Goal: Find specific page/section: Find specific page/section

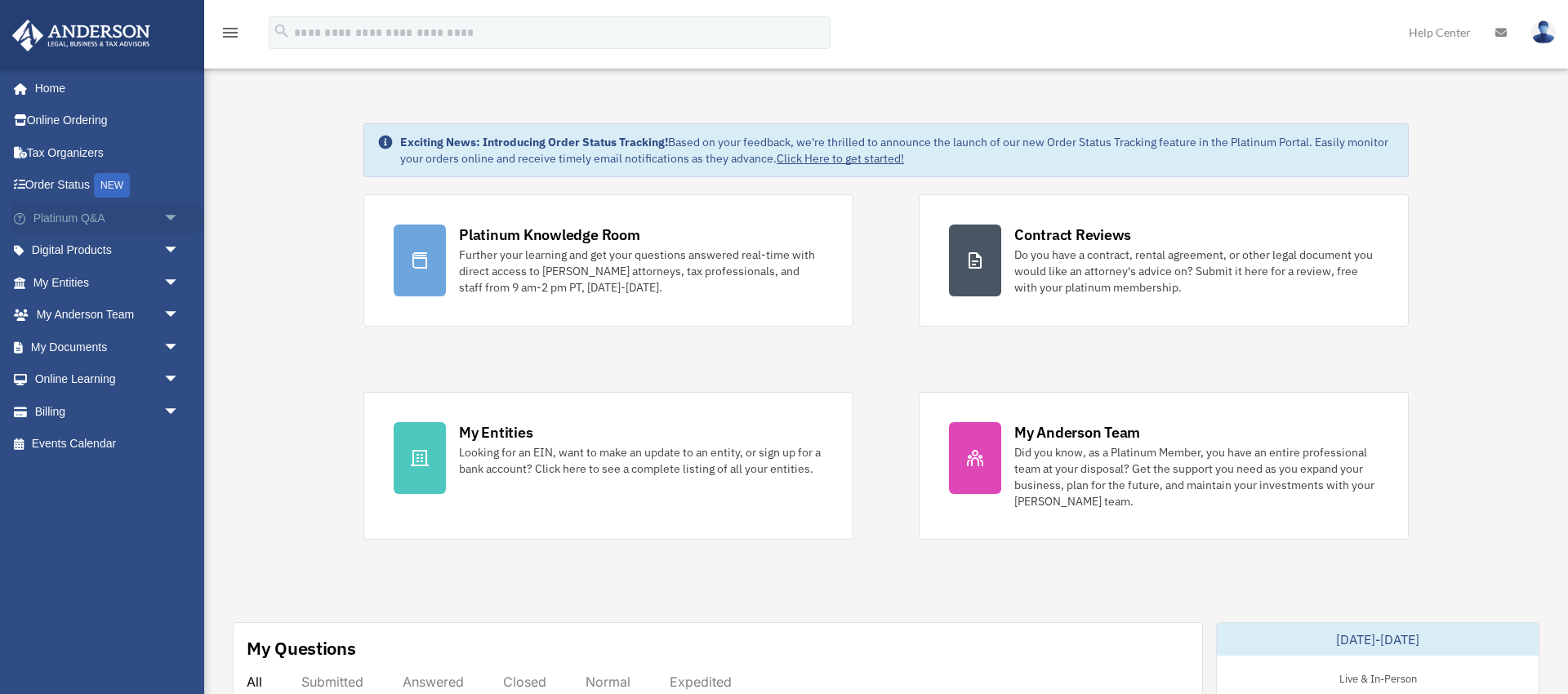
click at [97, 217] on link "Platinum Q&A arrow_drop_down" at bounding box center [107, 217] width 193 height 33
click at [168, 219] on span "arrow_drop_down" at bounding box center [180, 218] width 33 height 33
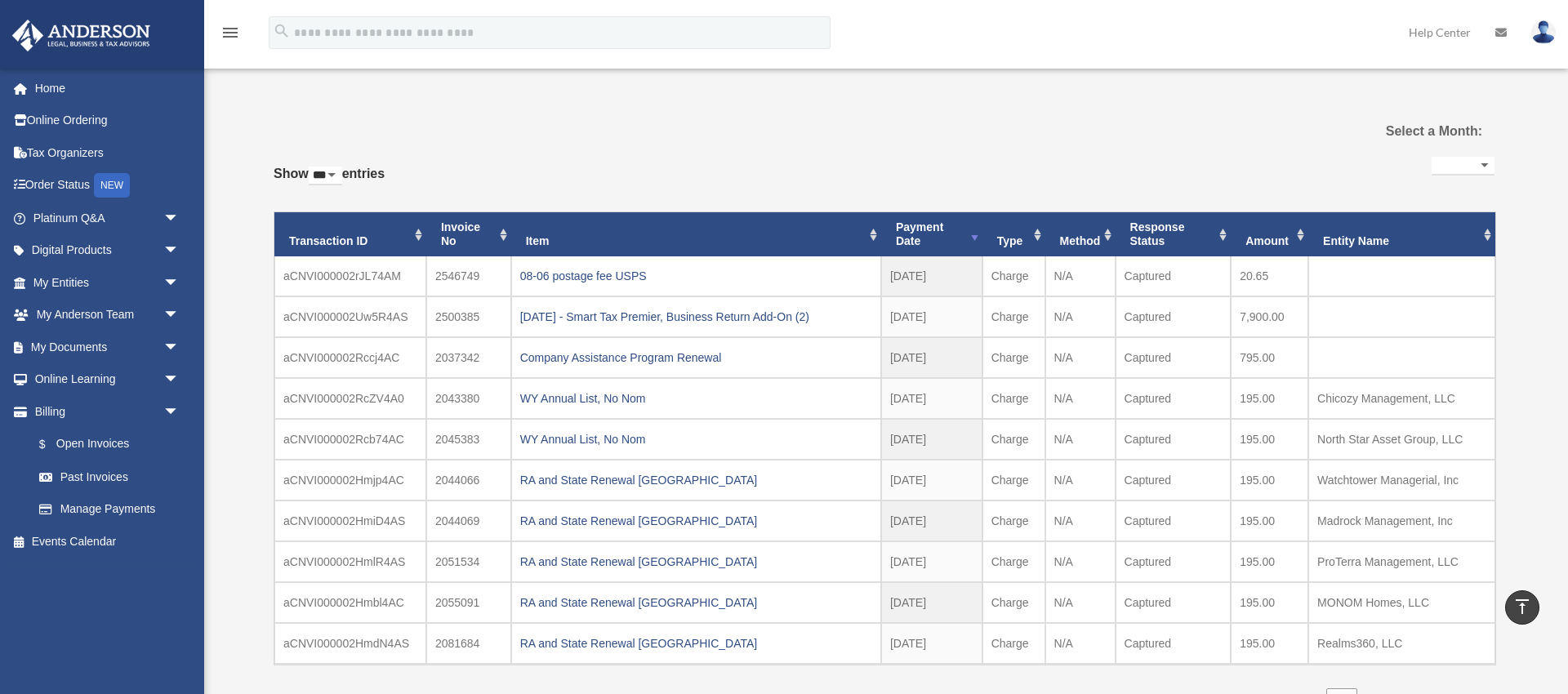
select select "***"
select select
